Goal: Use online tool/utility: Utilize a website feature to perform a specific function

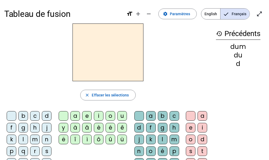
click at [18, 46] on div at bounding box center [108, 53] width 208 height 58
click at [92, 51] on h2 at bounding box center [108, 53] width 71 height 58
click at [47, 140] on div "n" at bounding box center [47, 140] width 10 height 10
click at [110, 115] on div "o" at bounding box center [111, 116] width 10 height 10
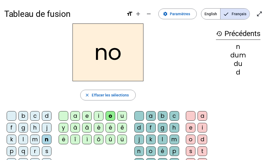
click at [203, 150] on div "t" at bounding box center [203, 151] width 10 height 10
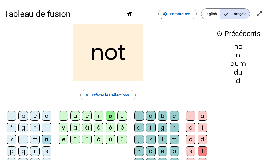
click at [191, 126] on div "e" at bounding box center [191, 128] width 10 height 10
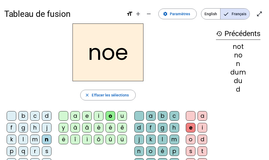
click at [204, 150] on div "t" at bounding box center [203, 151] width 10 height 10
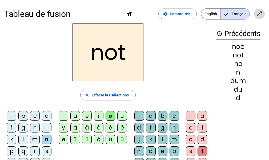
click at [259, 12] on mat-icon "open_in_full" at bounding box center [260, 14] width 6 height 6
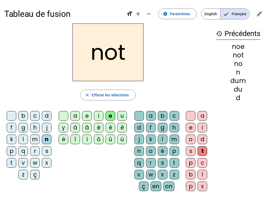
click at [191, 126] on div "e" at bounding box center [191, 128] width 10 height 10
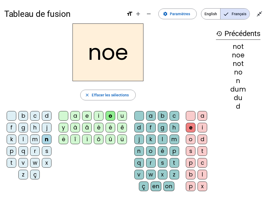
click at [202, 150] on div "t" at bounding box center [203, 151] width 10 height 10
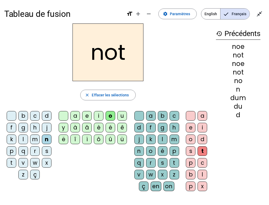
click at [85, 115] on div "e" at bounding box center [87, 116] width 10 height 10
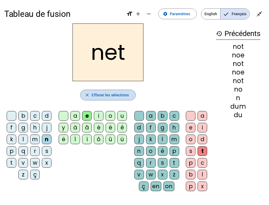
click at [93, 96] on span "Effacer les sélections" at bounding box center [110, 95] width 37 height 6
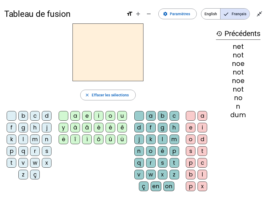
click at [46, 140] on div "n" at bounding box center [47, 140] width 10 height 10
click at [108, 114] on div "o" at bounding box center [111, 116] width 10 height 10
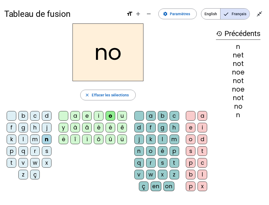
click at [204, 149] on div "t" at bounding box center [203, 151] width 10 height 10
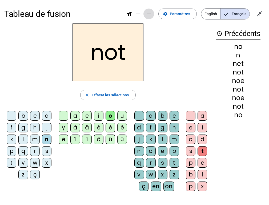
click at [147, 12] on mat-icon "remove" at bounding box center [149, 14] width 6 height 6
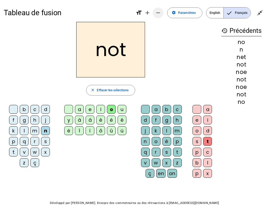
click at [147, 12] on mat-icon "add" at bounding box center [147, 13] width 6 height 6
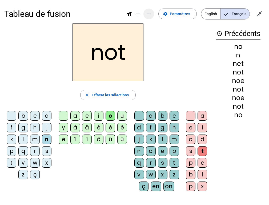
click at [147, 12] on mat-icon "remove" at bounding box center [149, 14] width 6 height 6
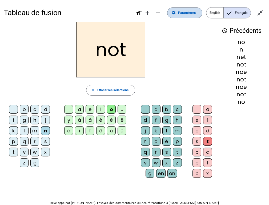
click at [181, 13] on span "Paramètres" at bounding box center [187, 13] width 18 height 6
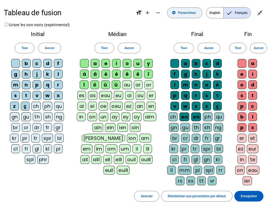
click at [183, 14] on span "Paramètres" at bounding box center [187, 13] width 18 height 6
click at [258, 12] on mat-icon "close_fullscreen" at bounding box center [260, 13] width 6 height 6
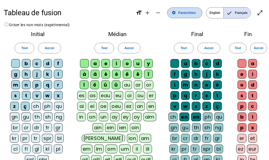
click at [183, 11] on span "Paramètres" at bounding box center [187, 13] width 18 height 6
click at [149, 14] on mat-icon "add" at bounding box center [147, 13] width 6 height 6
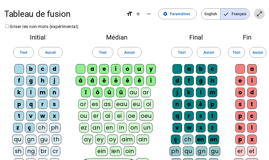
click at [259, 10] on span "Entrer en plein écran" at bounding box center [259, 13] width 13 height 13
click at [152, 15] on mat-icon "remove" at bounding box center [149, 14] width 6 height 6
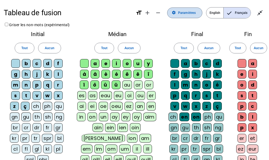
click at [180, 14] on span "Paramètres" at bounding box center [187, 13] width 18 height 6
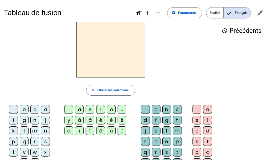
click at [45, 131] on div "n" at bounding box center [45, 130] width 9 height 9
click at [110, 108] on div "o" at bounding box center [111, 109] width 9 height 9
click at [179, 150] on div "t" at bounding box center [177, 152] width 9 height 9
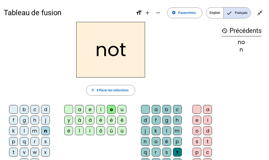
click at [198, 118] on div "e" at bounding box center [197, 120] width 9 height 9
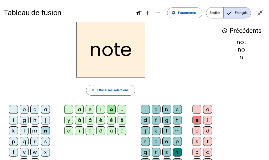
click at [24, 152] on div "v" at bounding box center [24, 152] width 9 height 9
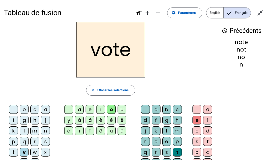
click at [100, 108] on div "i" at bounding box center [100, 109] width 9 height 9
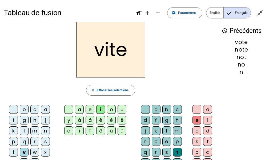
click at [45, 110] on div "d" at bounding box center [45, 109] width 9 height 9
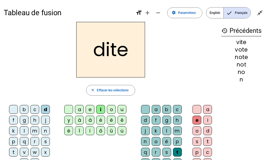
click at [24, 153] on div "v" at bounding box center [24, 152] width 9 height 9
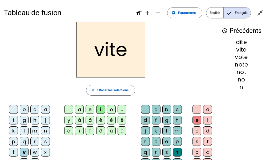
click at [147, 119] on div "d" at bounding box center [145, 120] width 9 height 9
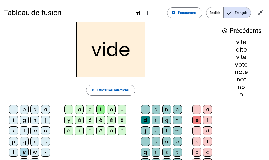
click at [36, 140] on div "r" at bounding box center [34, 141] width 9 height 9
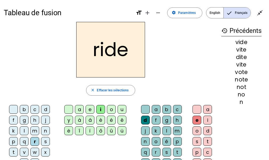
click at [125, 107] on div "u" at bounding box center [122, 109] width 9 height 9
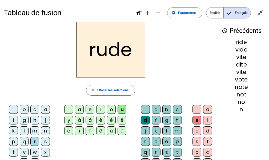
click at [165, 151] on div "s" at bounding box center [167, 152] width 9 height 9
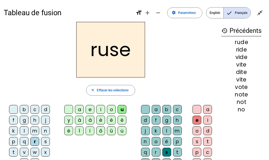
click at [32, 130] on div "m" at bounding box center [34, 130] width 9 height 9
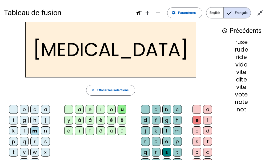
click at [25, 109] on div "b" at bounding box center [24, 109] width 9 height 9
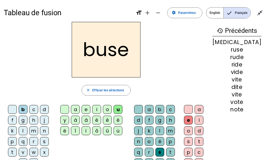
click at [101, 109] on div "i" at bounding box center [96, 109] width 9 height 9
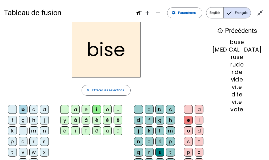
click at [80, 108] on div "a" at bounding box center [75, 109] width 9 height 9
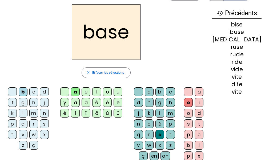
scroll to position [22, 0]
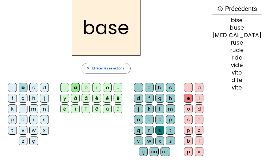
click at [193, 97] on div "e" at bounding box center [188, 98] width 9 height 9
click at [193, 84] on div at bounding box center [188, 87] width 9 height 9
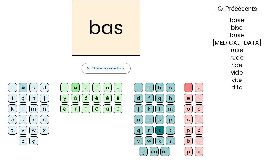
click at [13, 121] on div "p" at bounding box center [12, 119] width 9 height 9
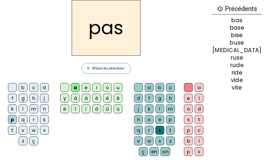
click at [22, 88] on div "b" at bounding box center [23, 87] width 9 height 9
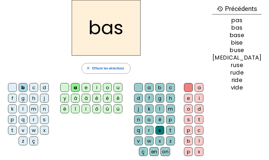
click at [15, 118] on div "p" at bounding box center [12, 119] width 9 height 9
